Goal: Transaction & Acquisition: Subscribe to service/newsletter

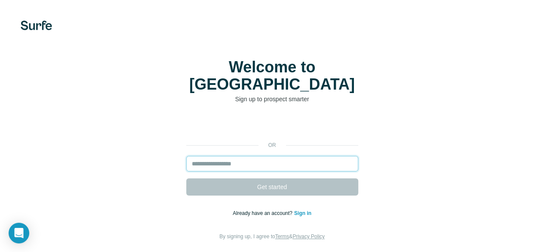
click at [186, 156] on input "email" at bounding box center [272, 163] width 172 height 15
type input "**********"
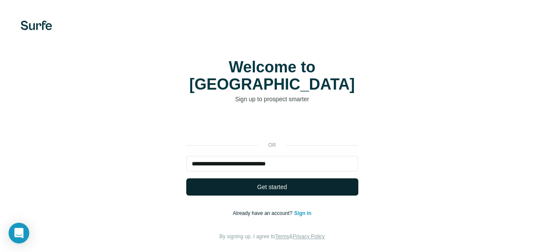
click at [257, 182] on span "Get started" at bounding box center [272, 186] width 30 height 9
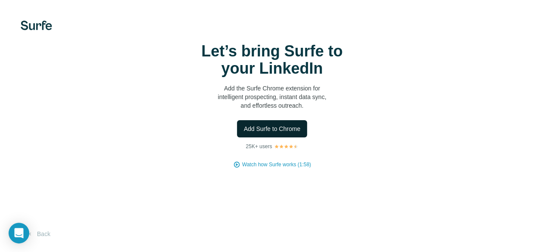
click at [244, 133] on span "Add Surfe to Chrome" at bounding box center [272, 128] width 57 height 9
